Goal: Complete application form: Complete application form

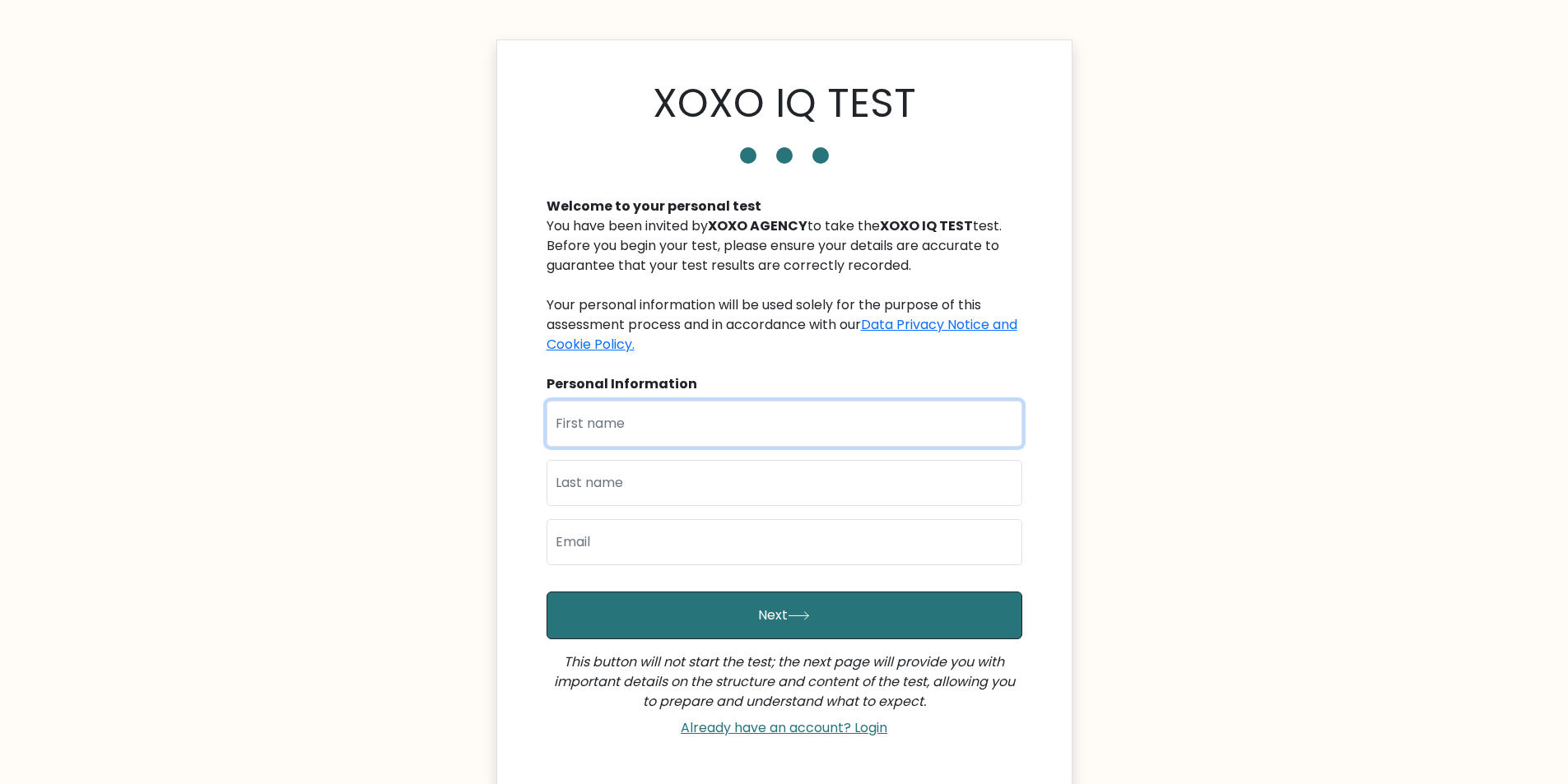
click at [651, 411] on input "text" at bounding box center [784, 424] width 476 height 46
type input "Jeanette"
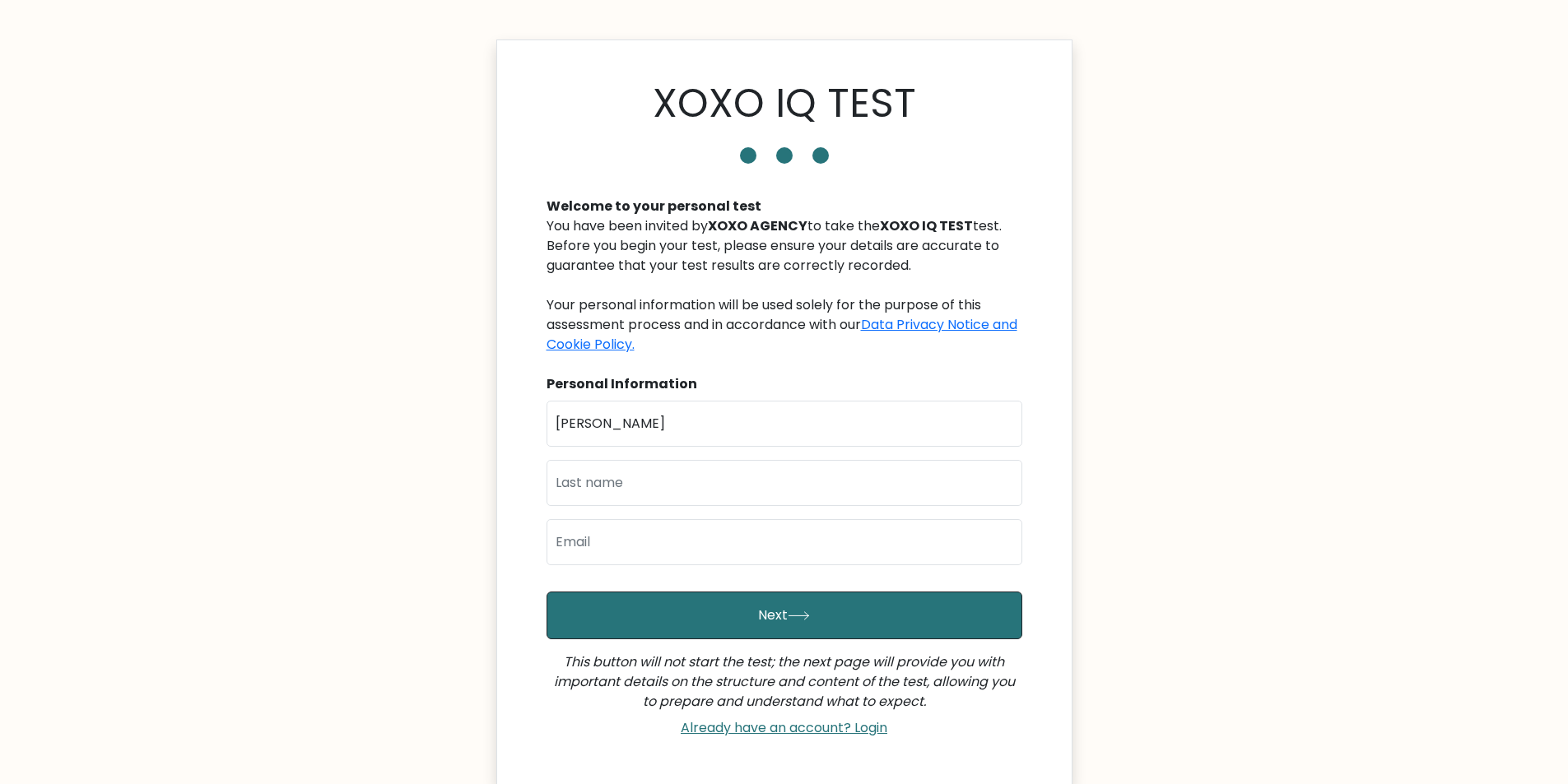
type input "Officiar"
type input "jeanetteofficiar45@gmail.com"
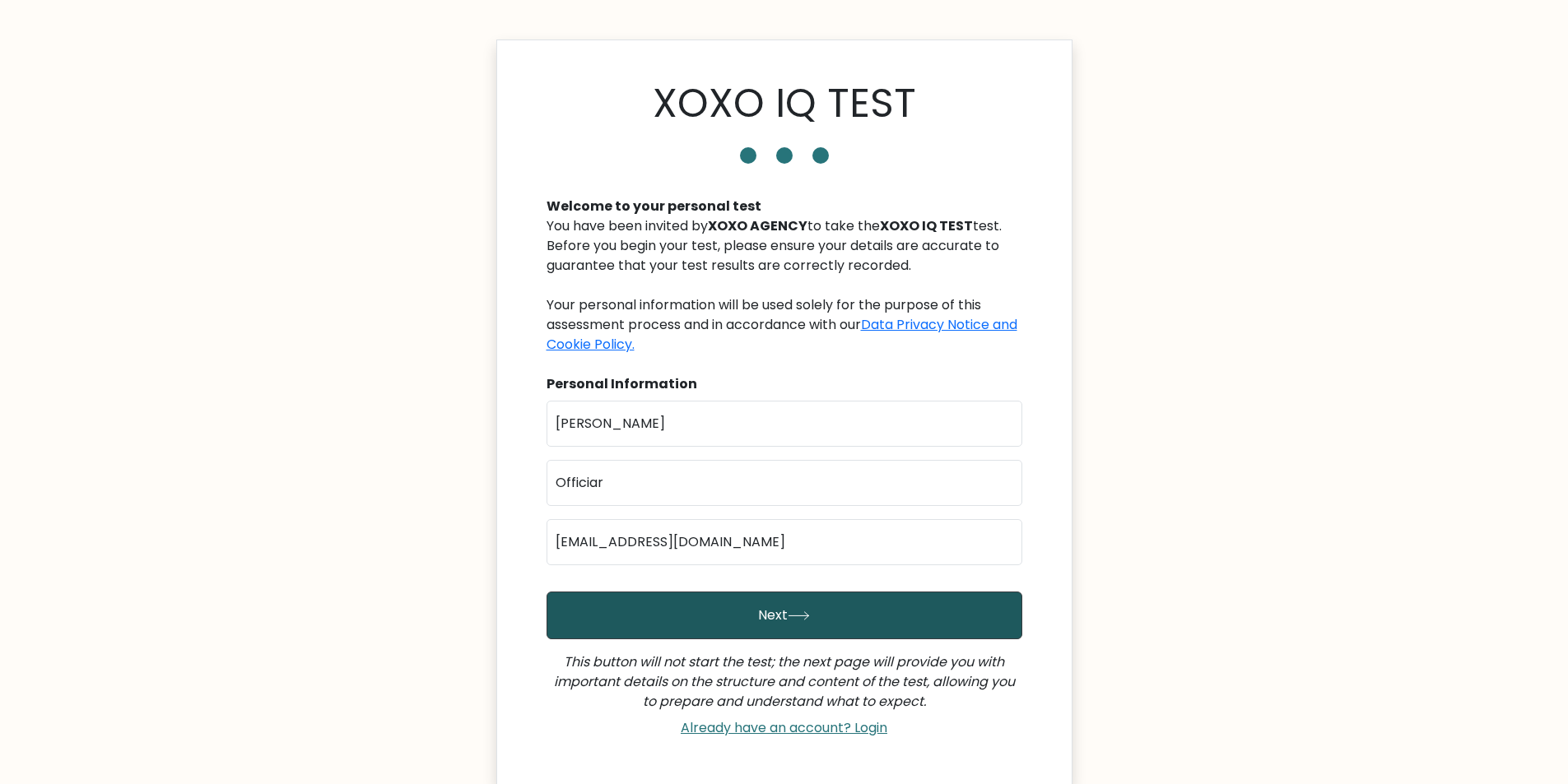
click at [774, 618] on button "Next" at bounding box center [784, 616] width 476 height 48
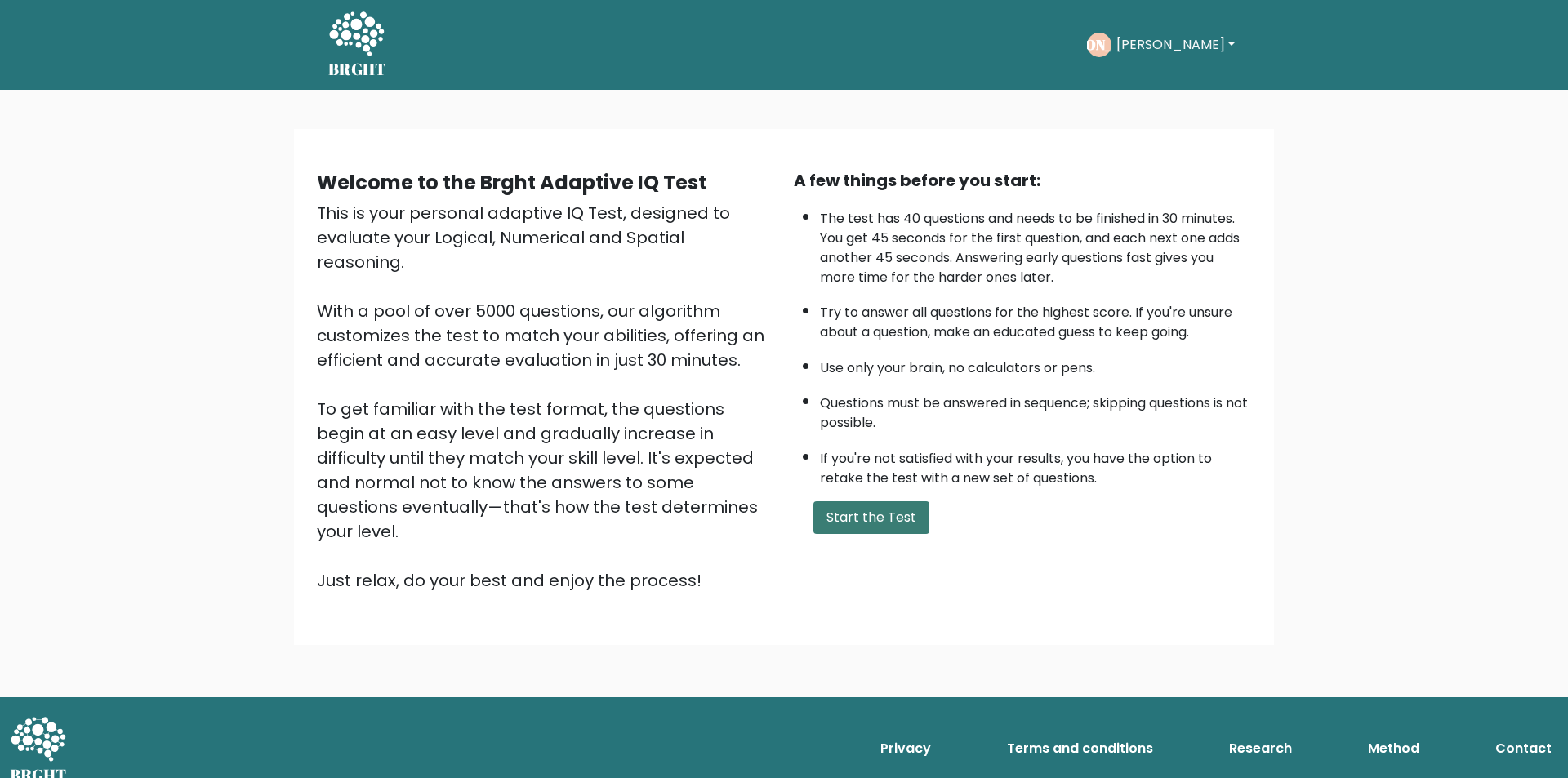
click at [858, 520] on button "Start the Test" at bounding box center [871, 518] width 116 height 33
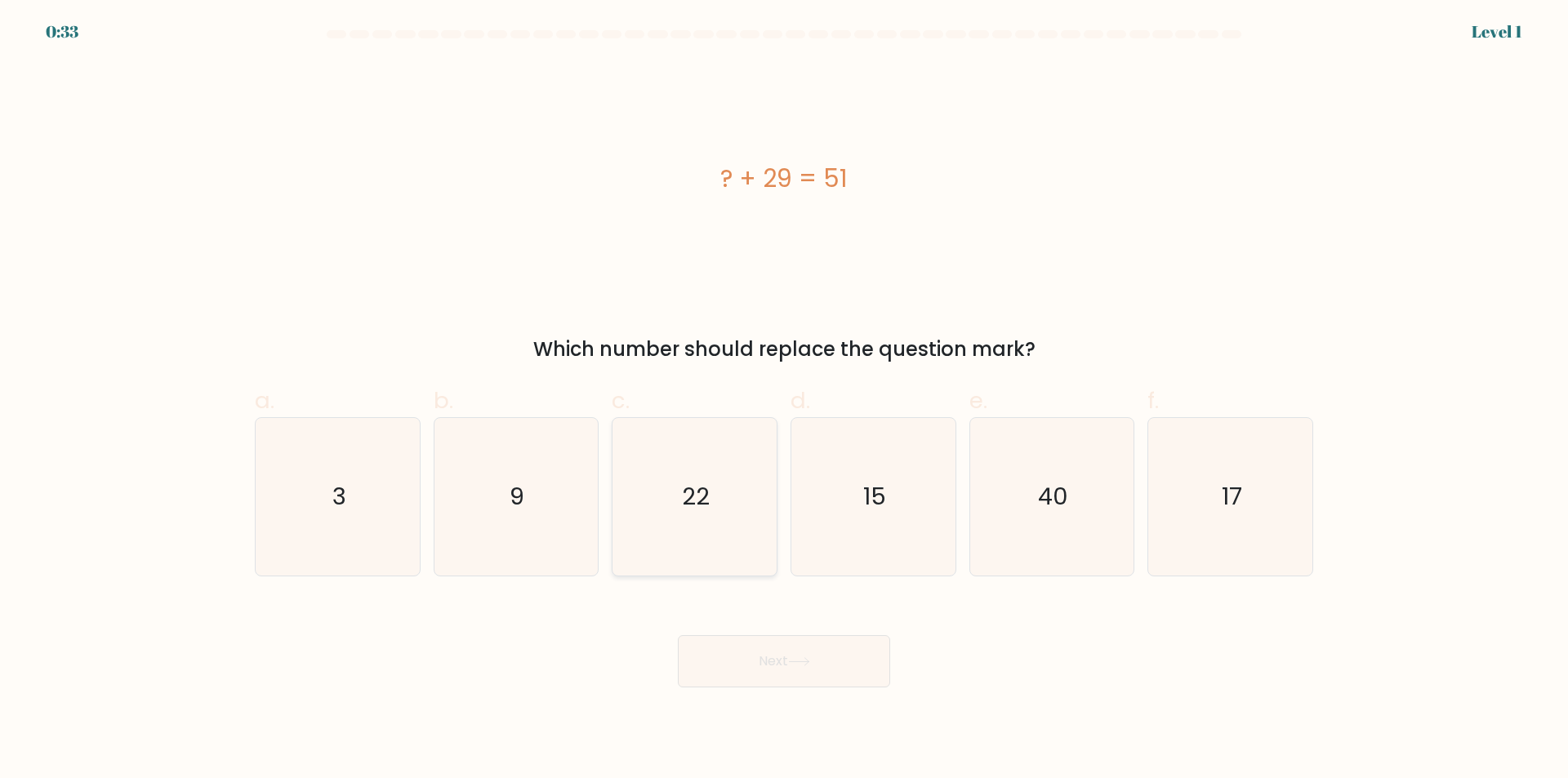
click at [704, 474] on icon "22" at bounding box center [694, 497] width 158 height 158
click at [784, 400] on input "c. 22" at bounding box center [784, 395] width 1 height 11
radio input "true"
click at [773, 669] on button "Next" at bounding box center [784, 661] width 212 height 53
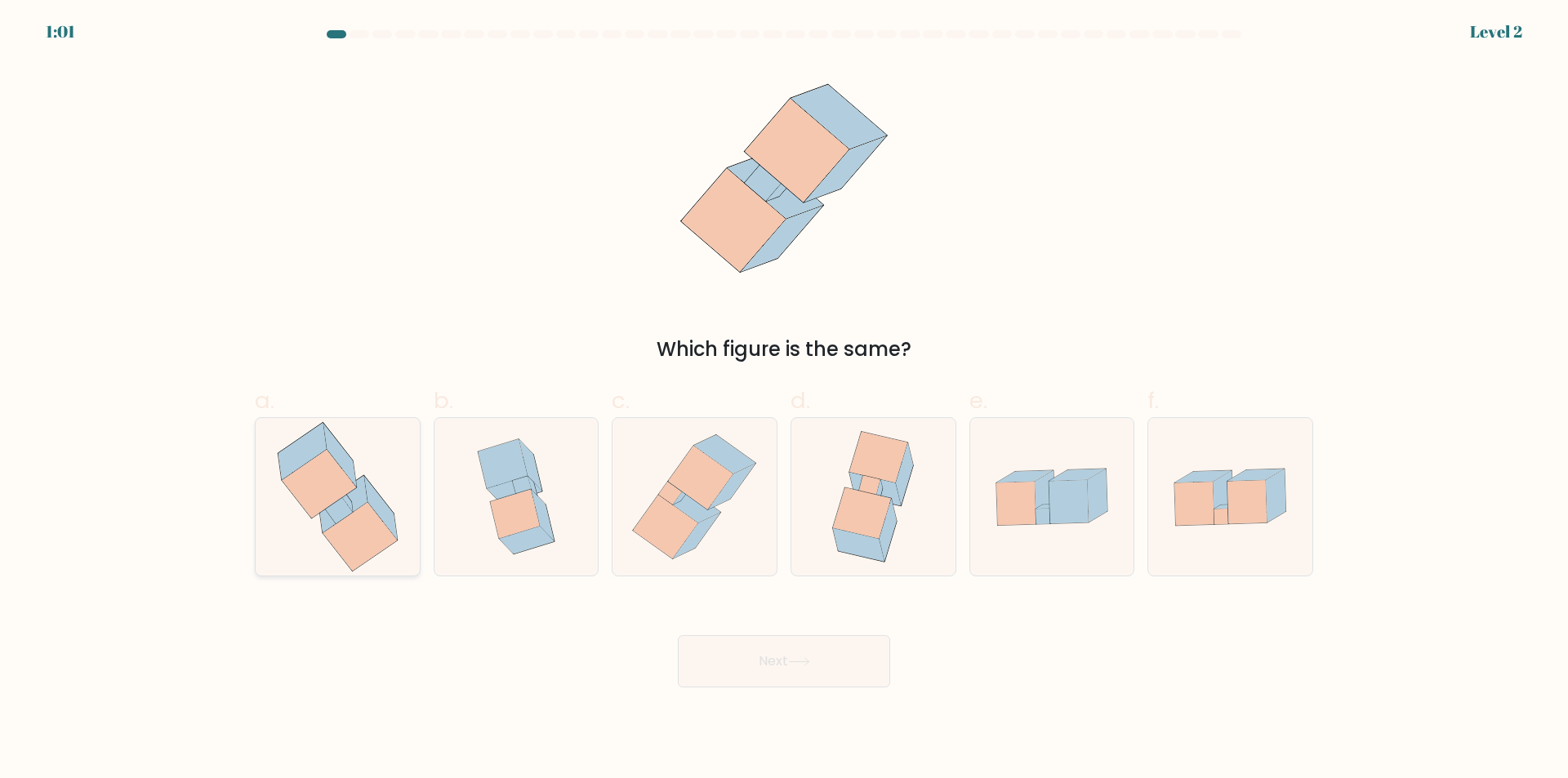
click at [350, 534] on icon at bounding box center [360, 536] width 75 height 69
click at [784, 400] on input "a." at bounding box center [784, 395] width 1 height 11
radio input "true"
click at [832, 663] on button "Next" at bounding box center [784, 661] width 212 height 53
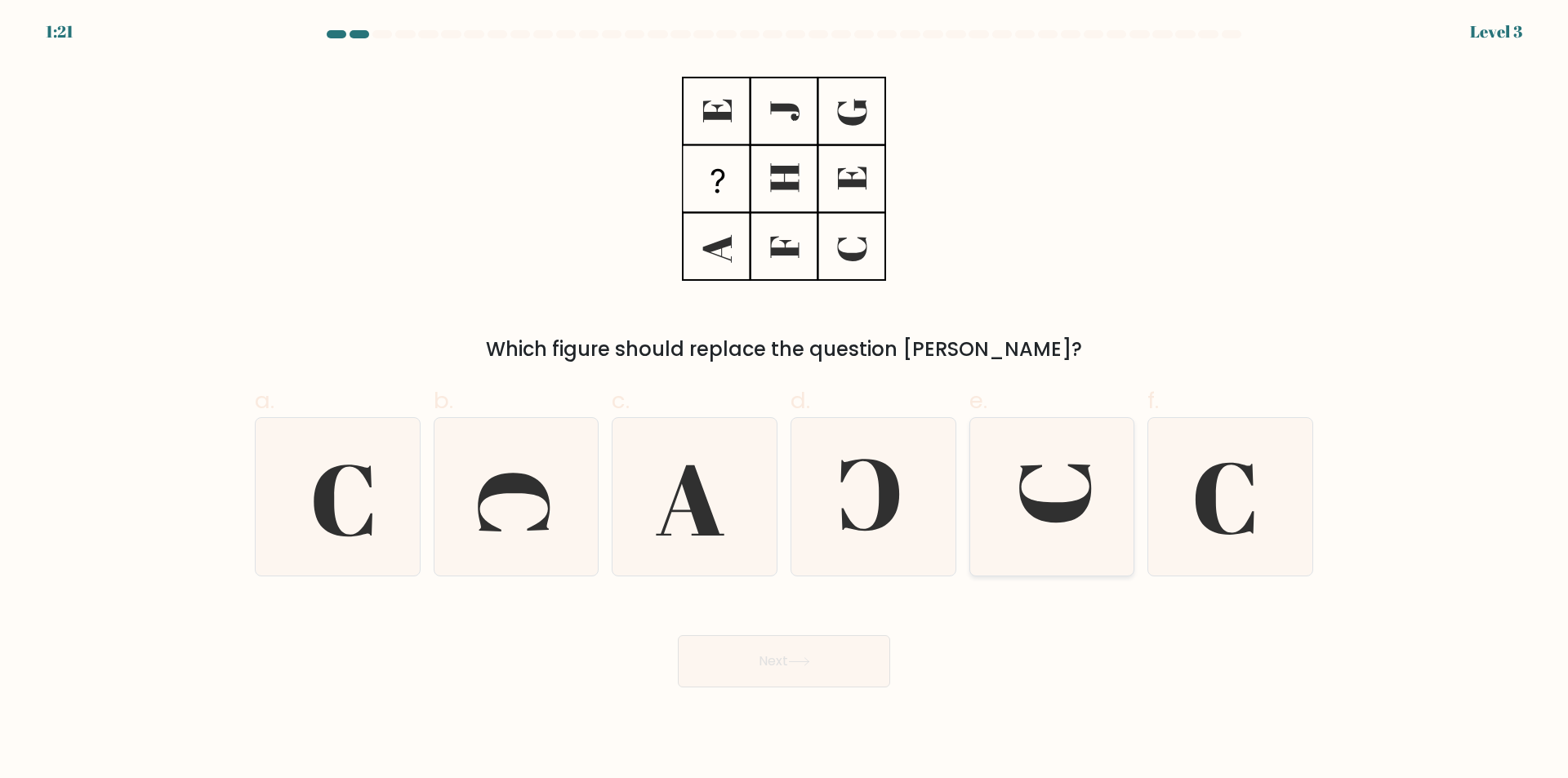
click at [1069, 516] on icon at bounding box center [1055, 493] width 72 height 58
click at [785, 400] on input "e." at bounding box center [784, 395] width 1 height 11
radio input "true"
click at [815, 675] on button "Next" at bounding box center [784, 661] width 212 height 53
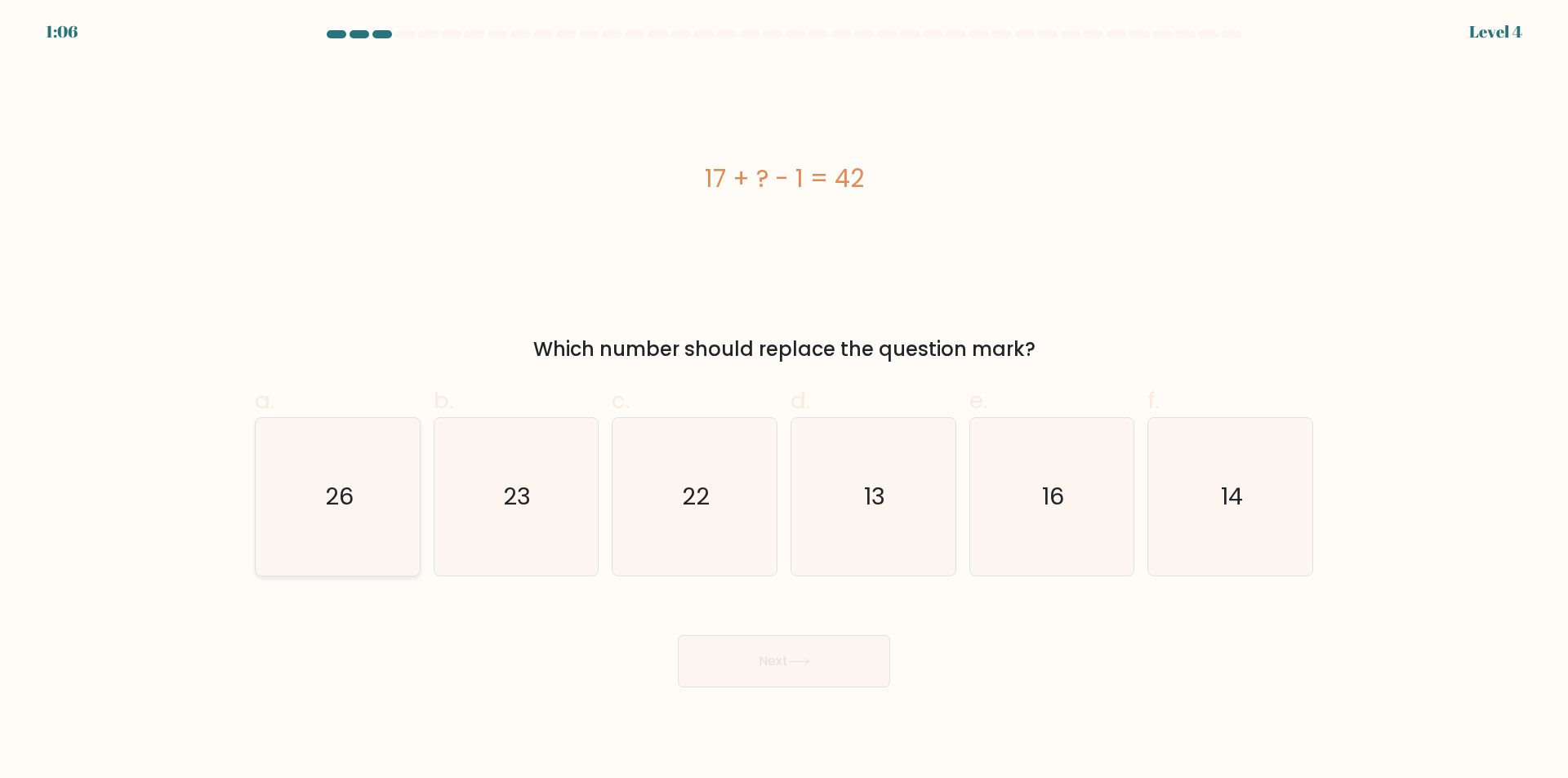
click at [368, 501] on icon "26" at bounding box center [337, 497] width 158 height 158
click at [784, 400] on input "a. 26" at bounding box center [784, 395] width 1 height 11
radio input "true"
click at [824, 664] on button "Next" at bounding box center [784, 661] width 212 height 53
click at [803, 672] on button "Next" at bounding box center [784, 661] width 212 height 53
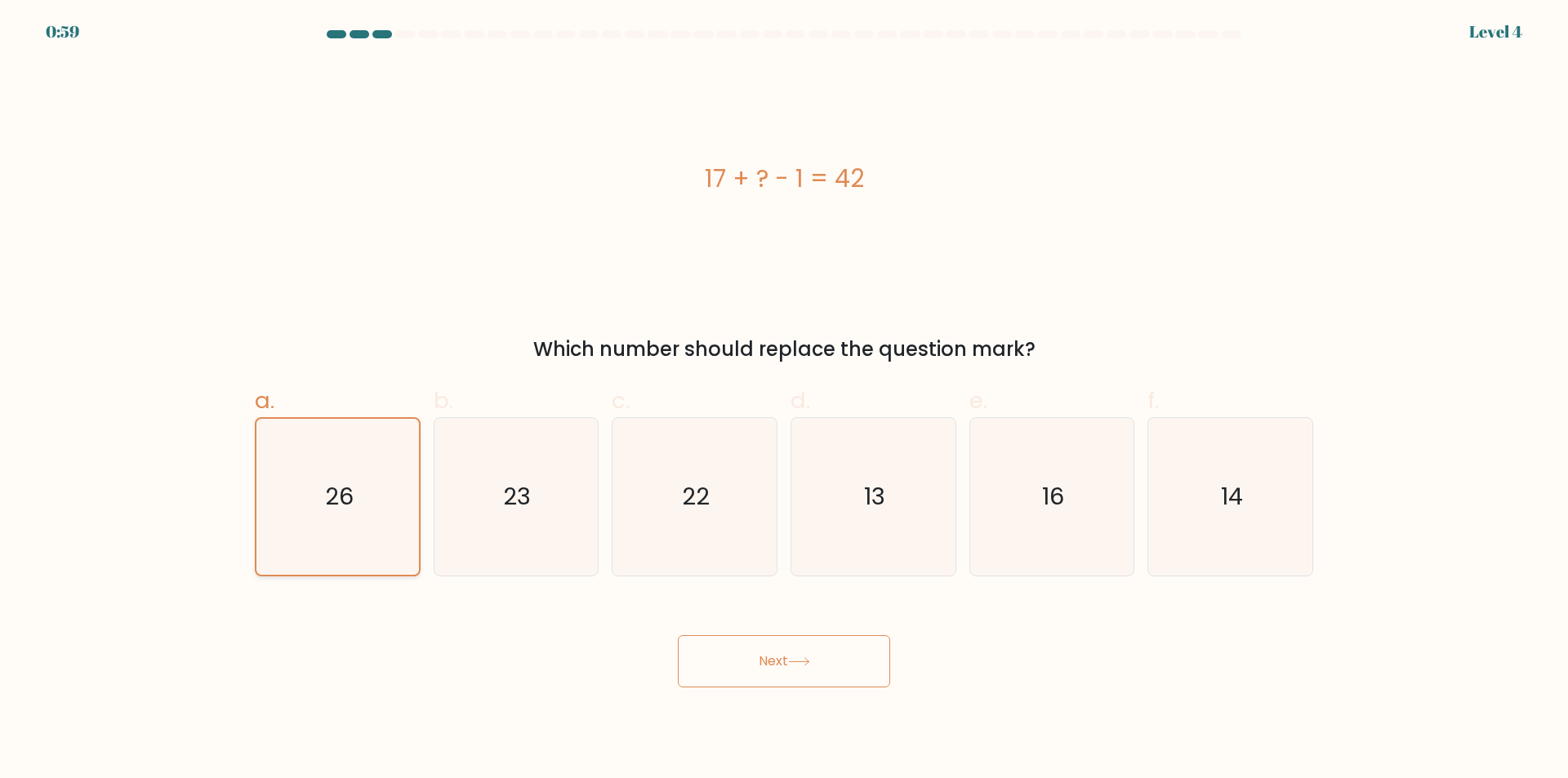
click at [345, 482] on text "26" at bounding box center [339, 496] width 29 height 33
click at [784, 400] on input "a. 26" at bounding box center [784, 395] width 1 height 11
click at [796, 659] on icon at bounding box center [799, 662] width 22 height 9
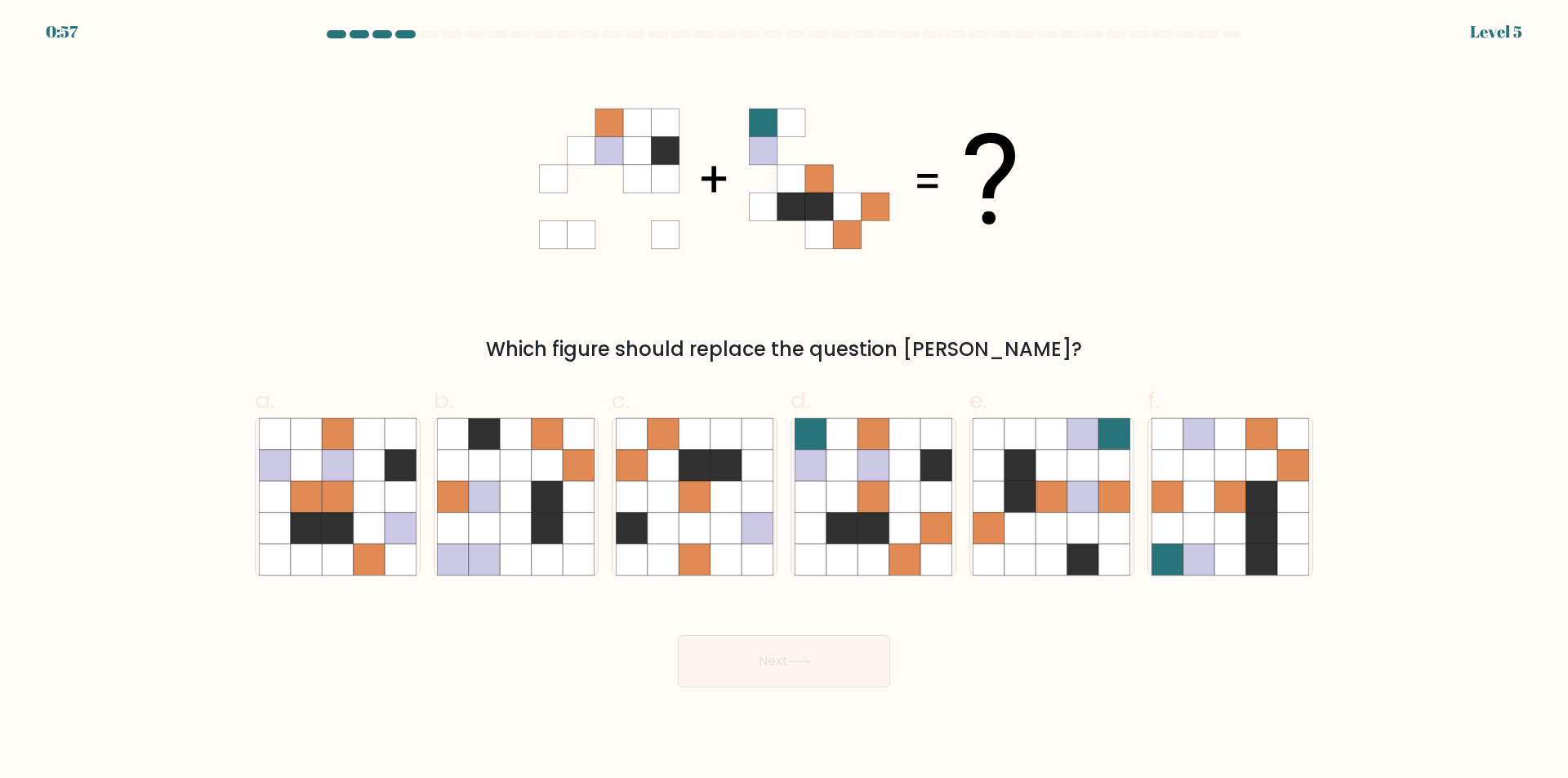
click at [309, 577] on form at bounding box center [784, 359] width 1568 height 658
click at [343, 523] on icon at bounding box center [337, 528] width 31 height 31
click at [784, 400] on input "a." at bounding box center [784, 395] width 1 height 11
radio input "true"
click at [836, 653] on button "Next" at bounding box center [784, 661] width 212 height 53
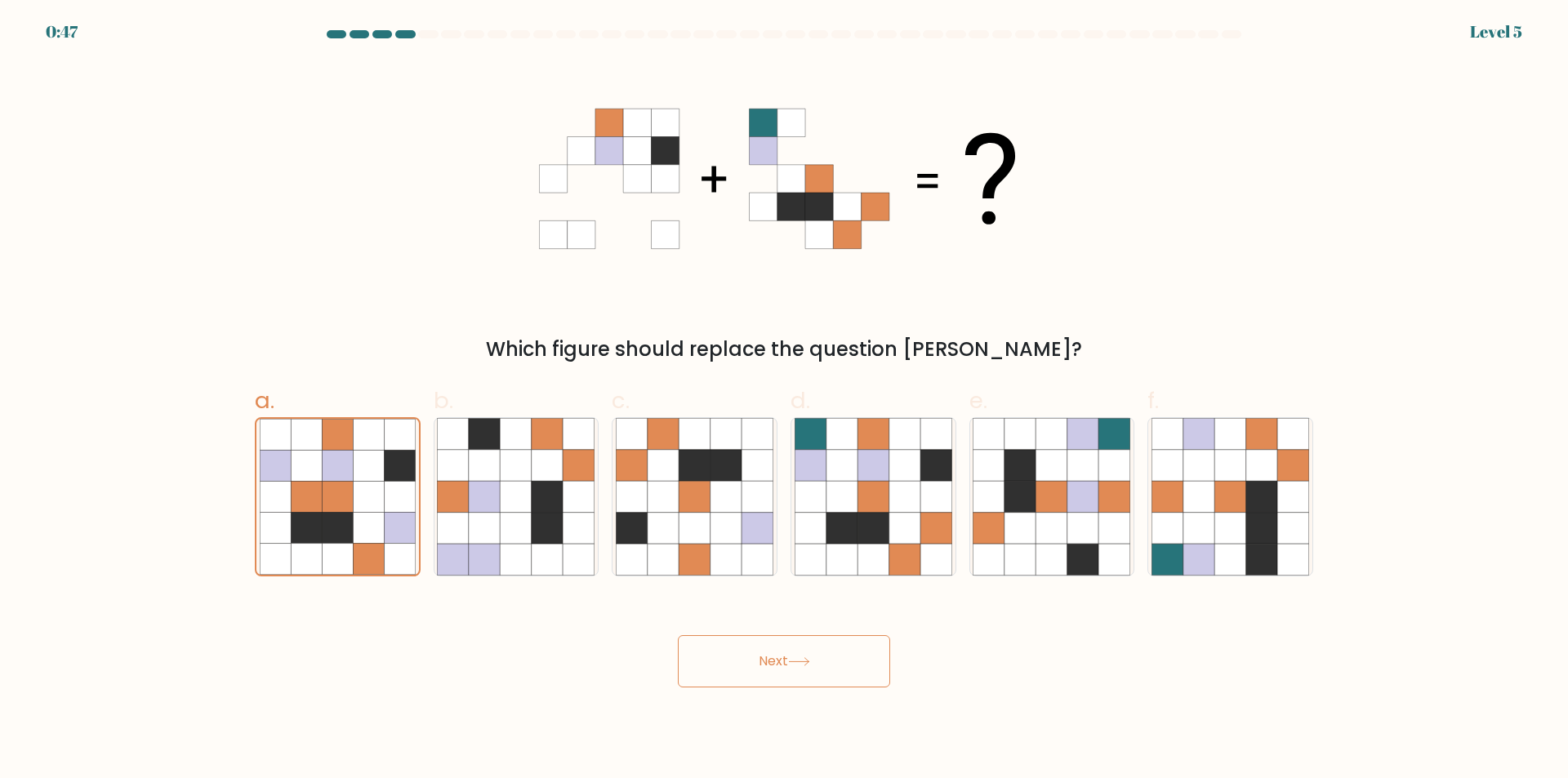
click at [782, 669] on button "Next" at bounding box center [784, 661] width 212 height 53
drag, startPoint x: 780, startPoint y: 199, endPoint x: 765, endPoint y: 241, distance: 44.6
click at [765, 241] on g at bounding box center [818, 178] width 140 height 140
drag, startPoint x: 828, startPoint y: 481, endPoint x: 826, endPoint y: 500, distance: 19.1
click at [831, 486] on icon at bounding box center [873, 497] width 158 height 158
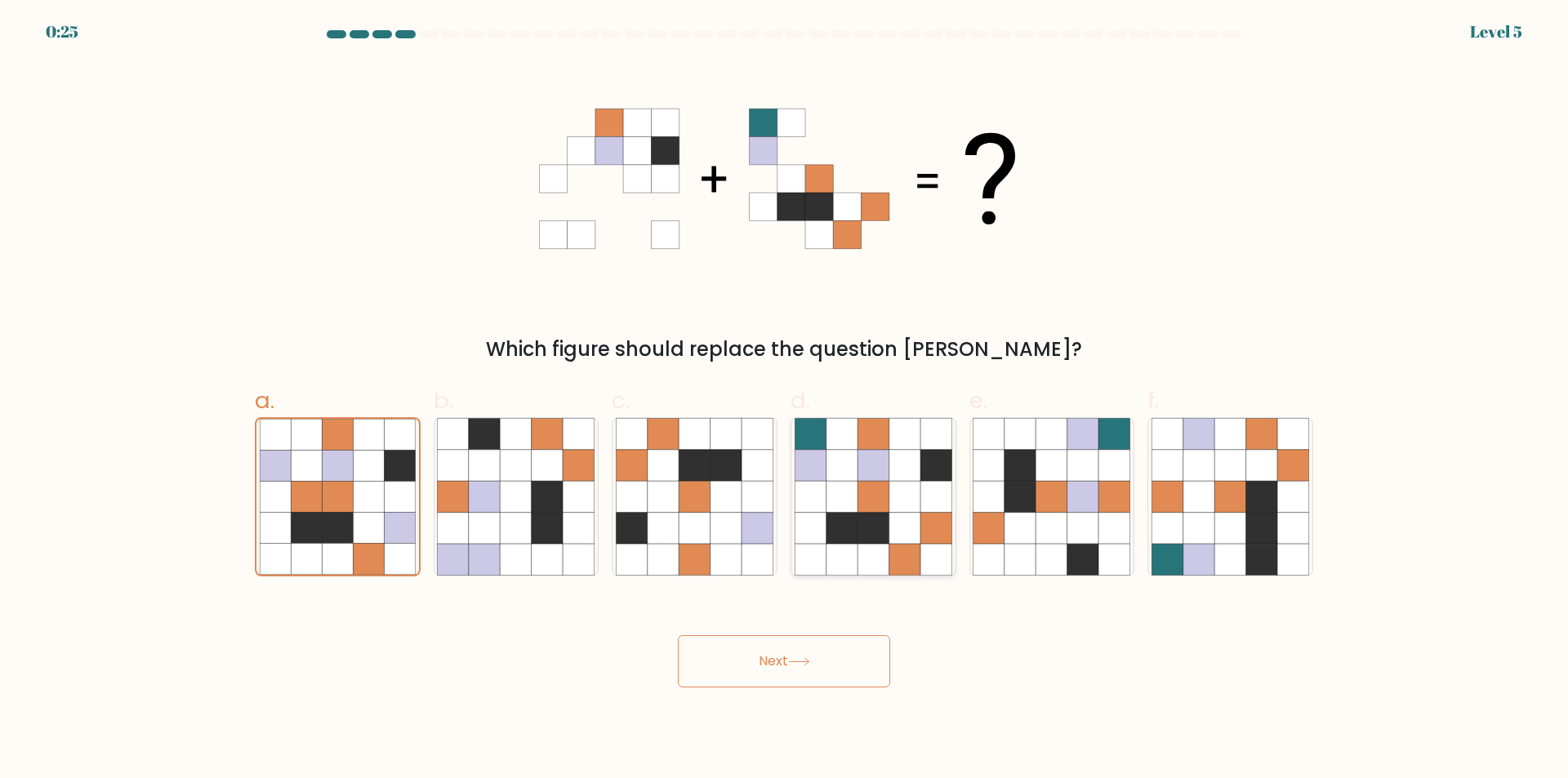
click at [785, 400] on input "d." at bounding box center [784, 395] width 1 height 11
radio input "true"
click at [815, 662] on button "Next" at bounding box center [784, 661] width 212 height 53
click at [753, 670] on button "Next" at bounding box center [784, 661] width 212 height 53
click at [845, 670] on button "Next" at bounding box center [784, 661] width 212 height 53
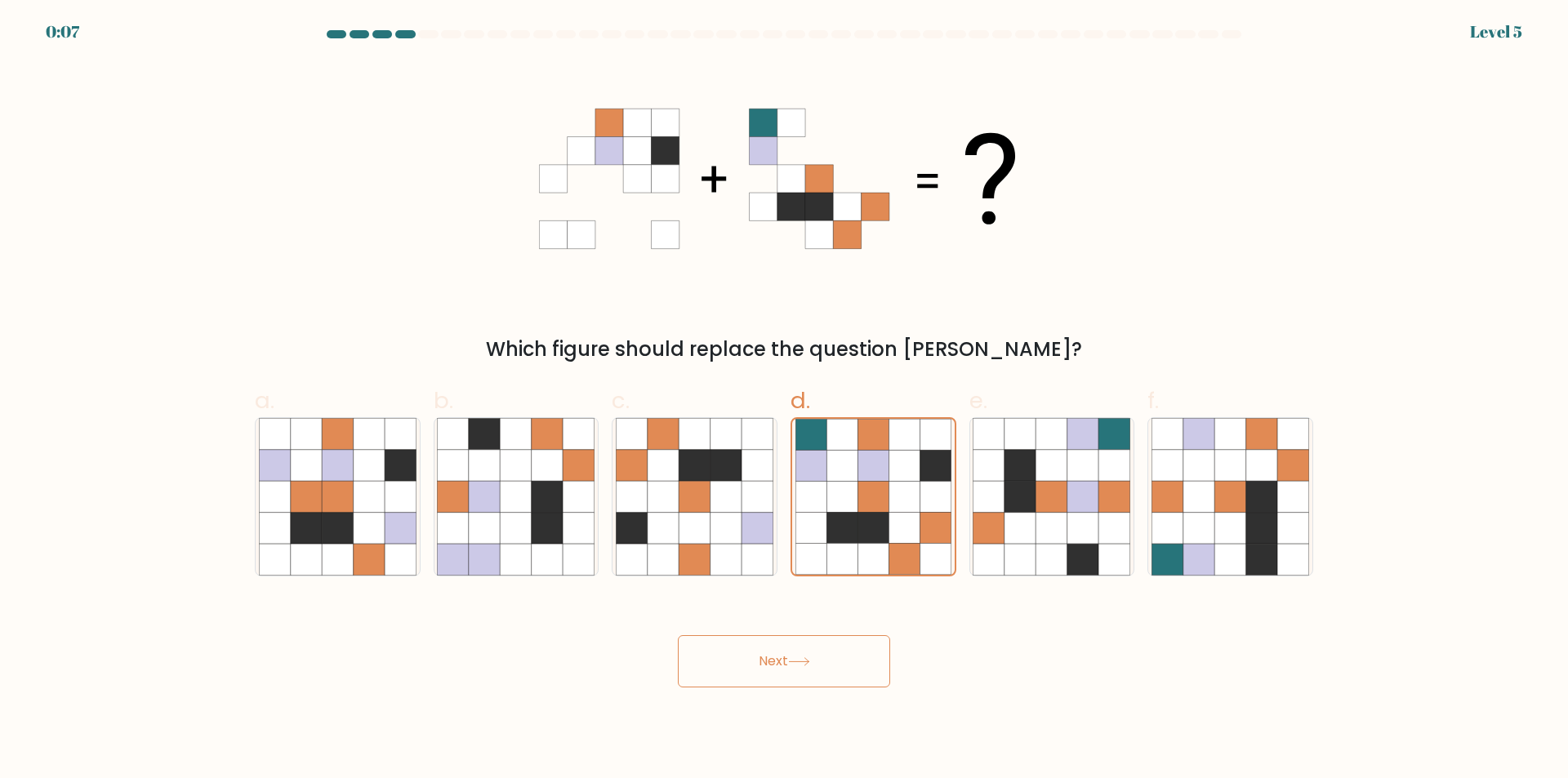
click at [845, 670] on button "Next" at bounding box center [784, 661] width 212 height 53
click at [807, 688] on body "0:05 Level 5" at bounding box center [784, 389] width 1568 height 778
click at [807, 688] on body "0:03 Level 5" at bounding box center [784, 389] width 1568 height 778
click at [802, 674] on button "Next" at bounding box center [784, 661] width 212 height 53
click at [802, 674] on div "Next" at bounding box center [784, 642] width 1078 height 92
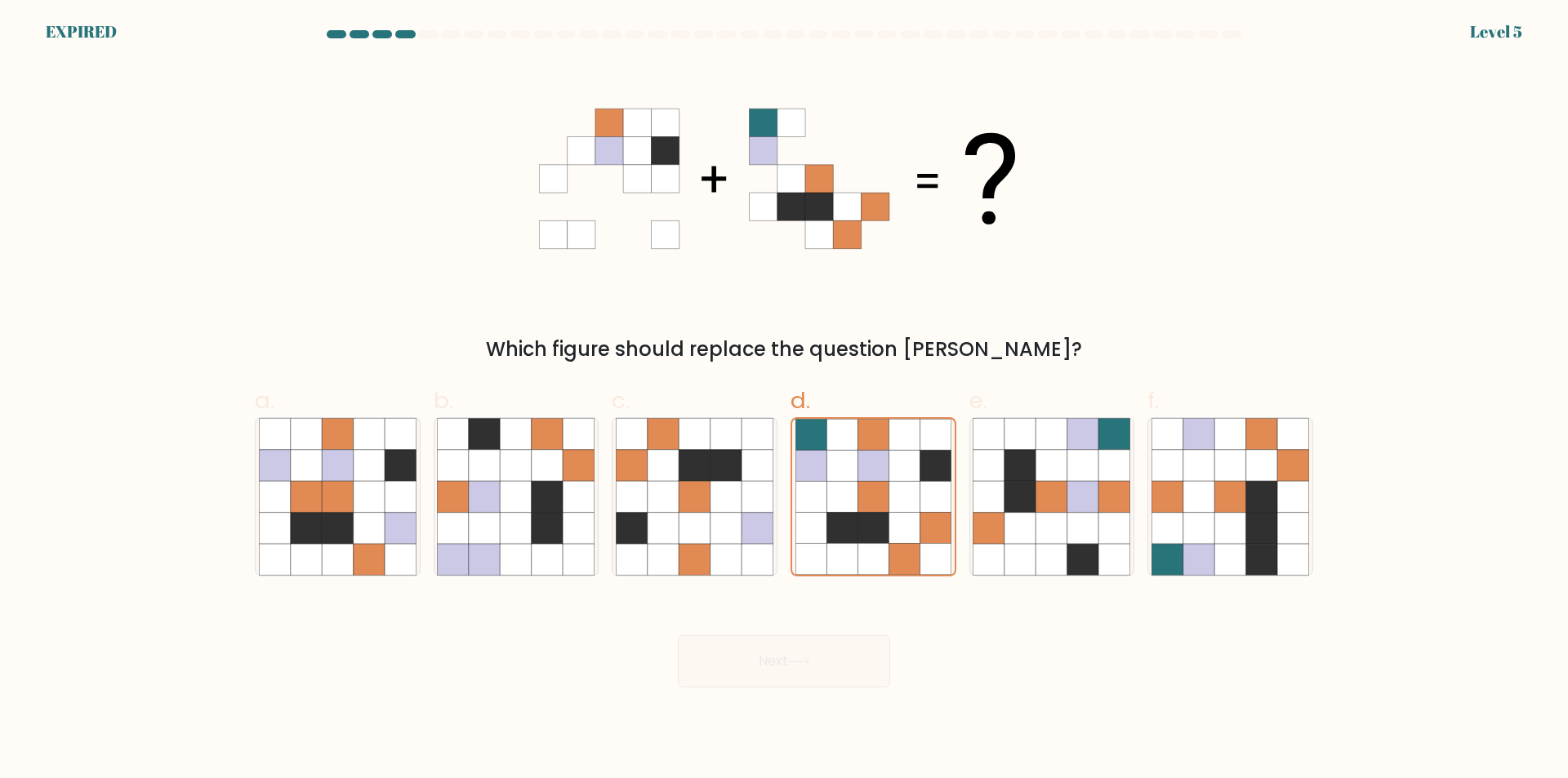
click at [802, 674] on div "Next" at bounding box center [784, 642] width 1078 height 92
click at [917, 482] on icon at bounding box center [904, 497] width 31 height 31
click at [785, 400] on input "d." at bounding box center [784, 395] width 1 height 11
click at [820, 686] on div "Next" at bounding box center [784, 642] width 1078 height 92
click at [849, 659] on div "Next" at bounding box center [784, 642] width 1078 height 92
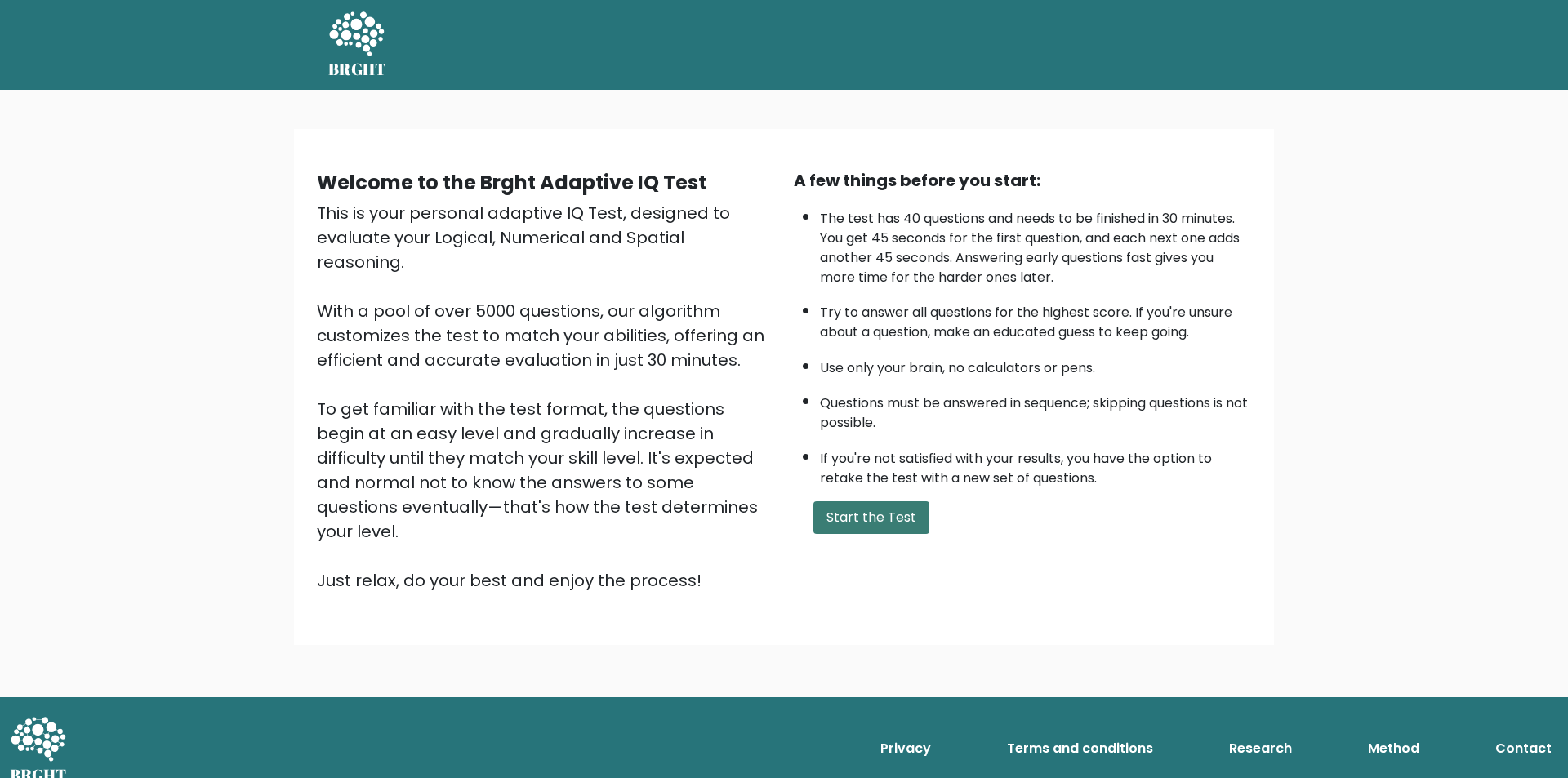
click at [865, 523] on button "Start the Test" at bounding box center [871, 518] width 116 height 33
